Goal: Navigation & Orientation: Find specific page/section

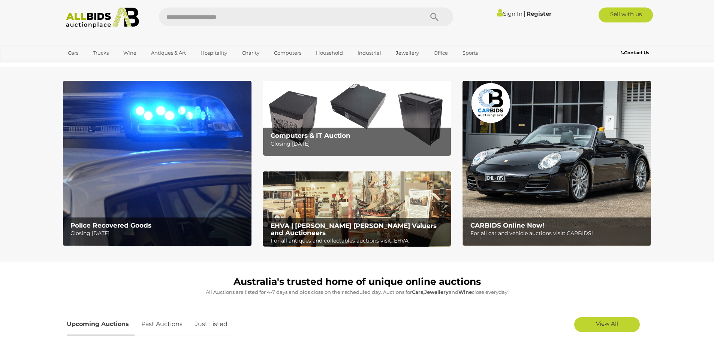
click at [138, 179] on img at bounding box center [157, 163] width 188 height 165
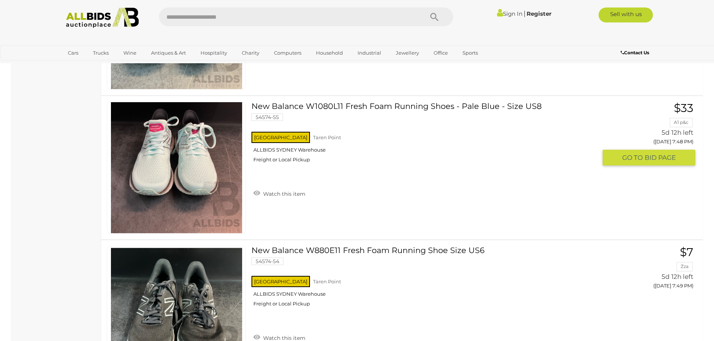
scroll to position [7158, 0]
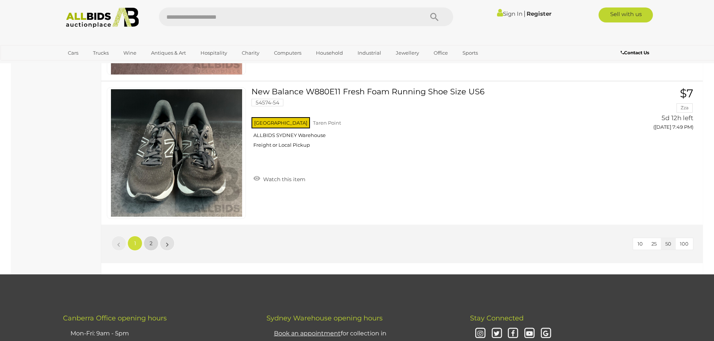
click at [147, 243] on link "2" at bounding box center [151, 243] width 15 height 15
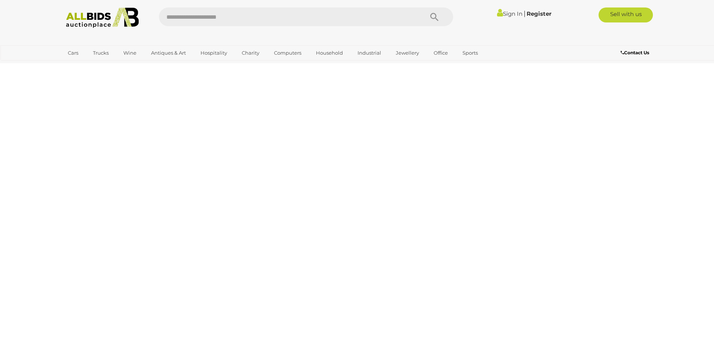
scroll to position [94, 0]
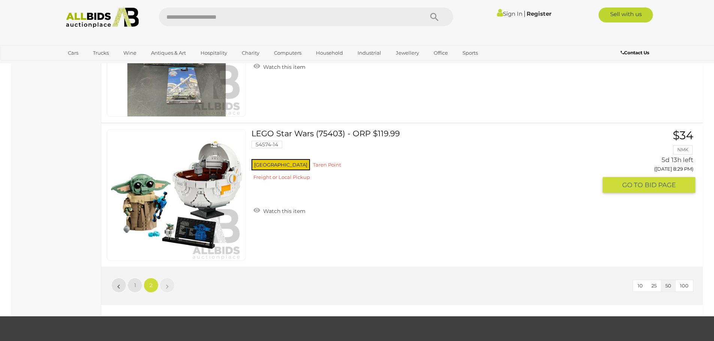
scroll to position [6539, 0]
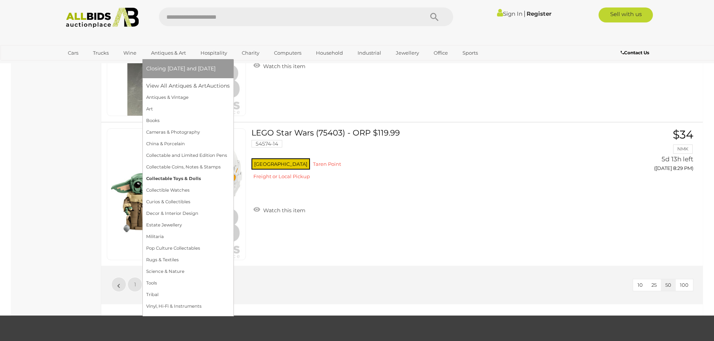
click at [179, 180] on link "Collectable Toys & Dolls" at bounding box center [188, 179] width 84 height 12
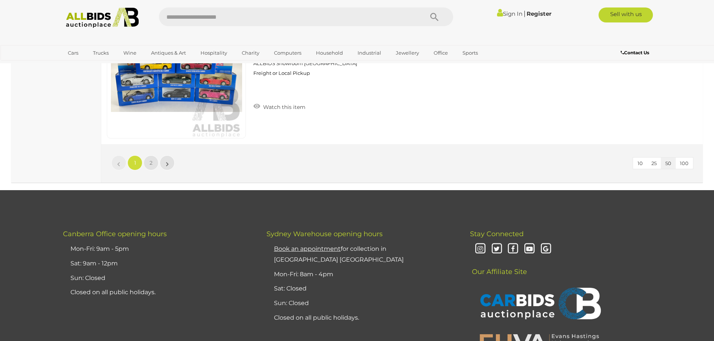
scroll to position [7195, 0]
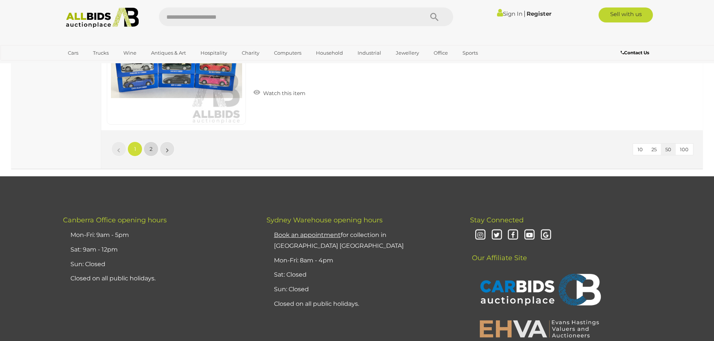
click at [153, 153] on link "2" at bounding box center [151, 149] width 15 height 15
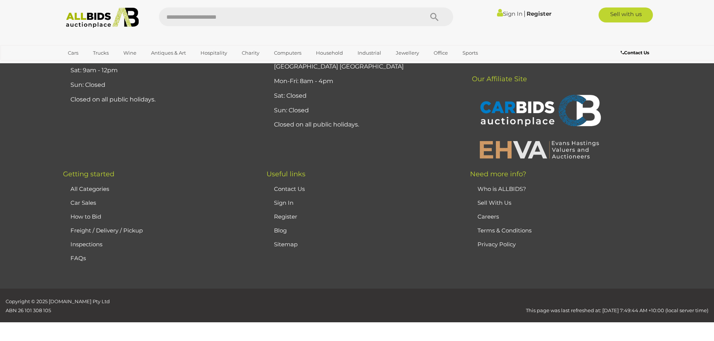
scroll to position [37, 0]
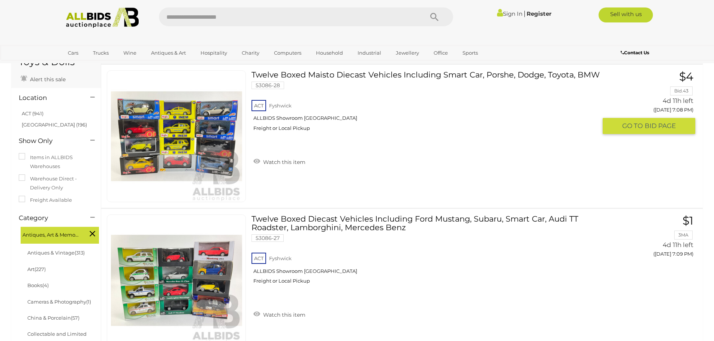
scroll to position [150, 0]
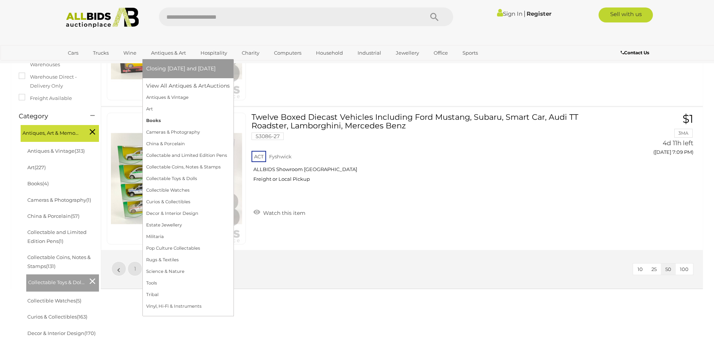
click at [177, 118] on link "Books" at bounding box center [188, 121] width 84 height 12
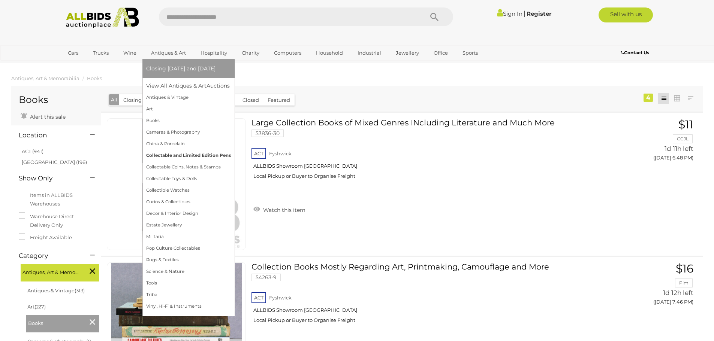
click at [186, 155] on link "Collectable and Limited Edition Pens" at bounding box center [188, 156] width 85 height 12
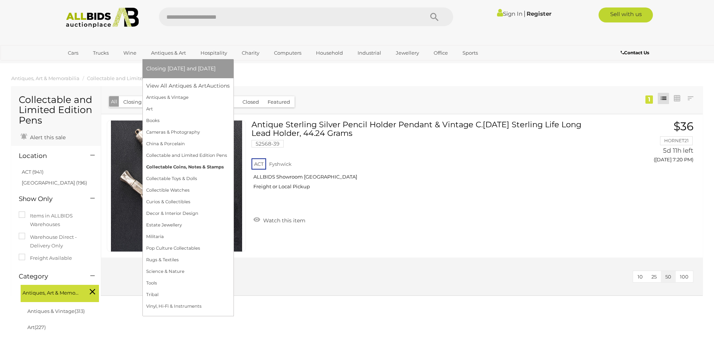
click at [168, 168] on link "Collectable Coins, Notes & Stamps" at bounding box center [188, 168] width 84 height 12
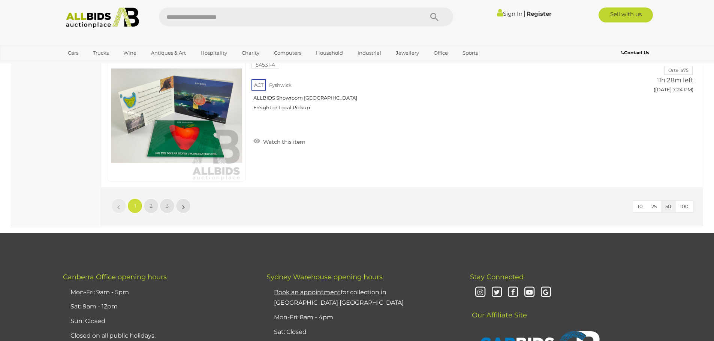
scroll to position [7195, 0]
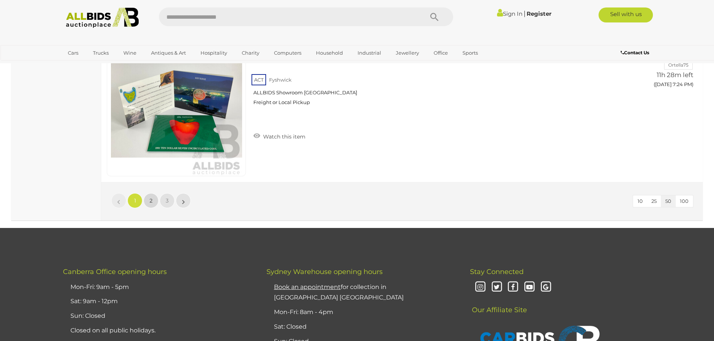
click at [156, 198] on link "2" at bounding box center [151, 200] width 15 height 15
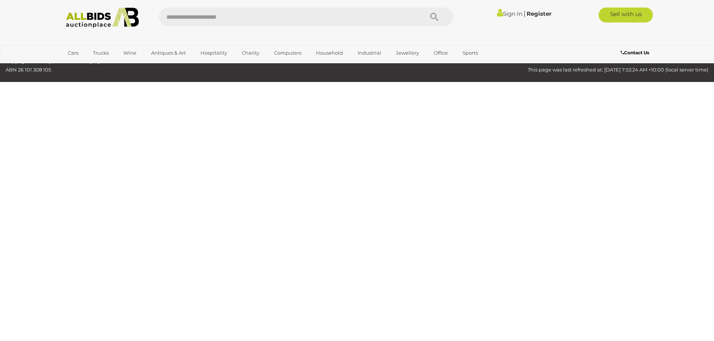
scroll to position [88, 0]
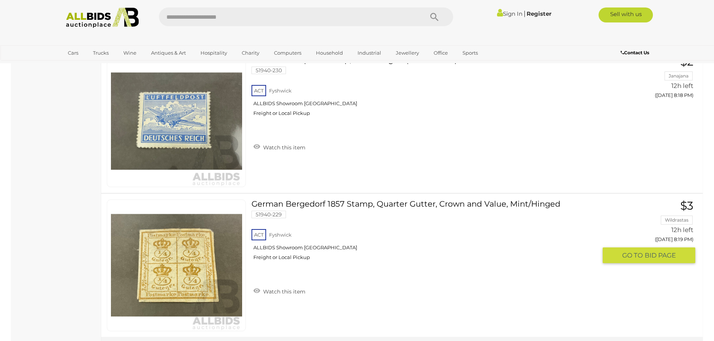
scroll to position [7171, 0]
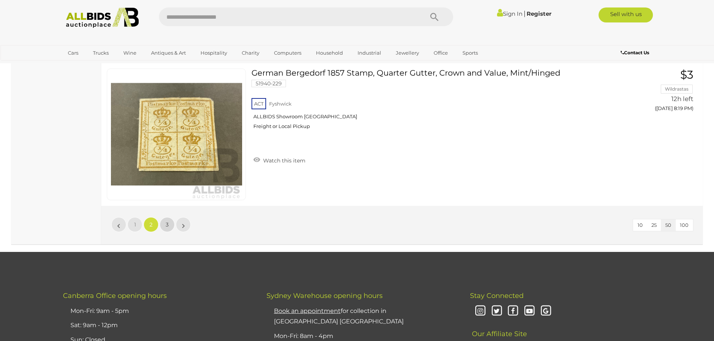
click at [169, 225] on link "3" at bounding box center [167, 224] width 15 height 15
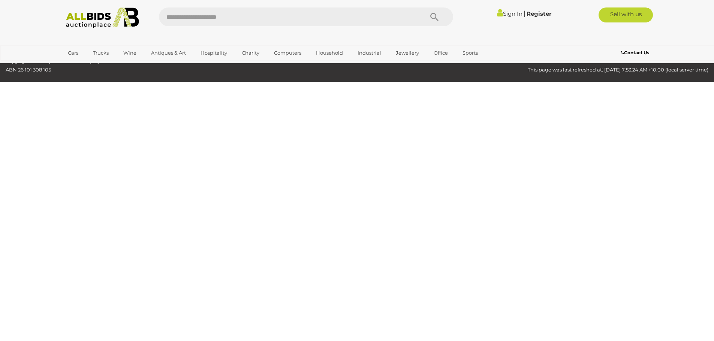
scroll to position [88, 0]
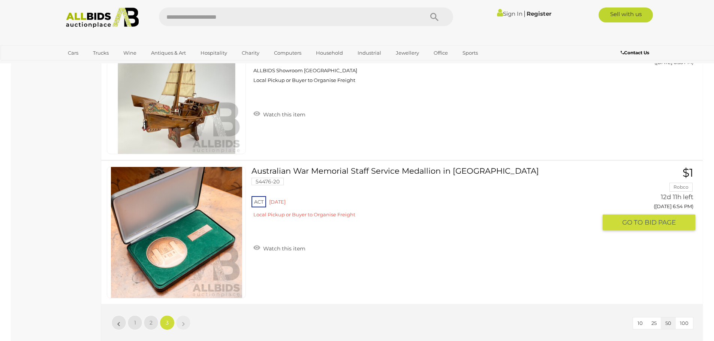
scroll to position [4473, 0]
